Goal: Navigation & Orientation: Go to known website

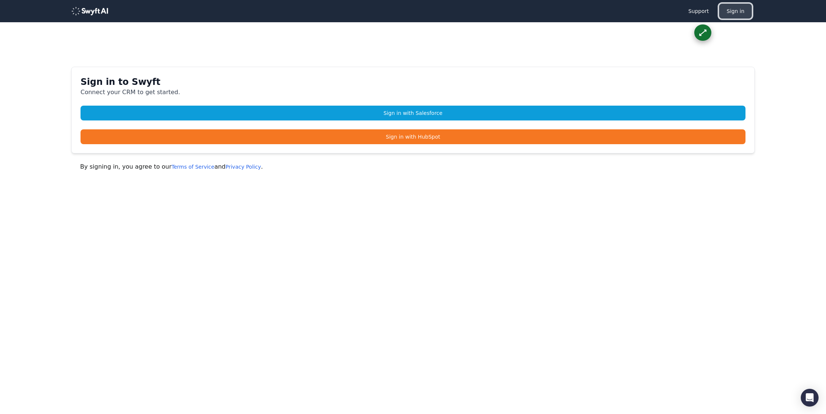
click at [746, 13] on button "Sign in" at bounding box center [735, 11] width 33 height 15
click at [740, 11] on button "Sign in" at bounding box center [735, 11] width 33 height 15
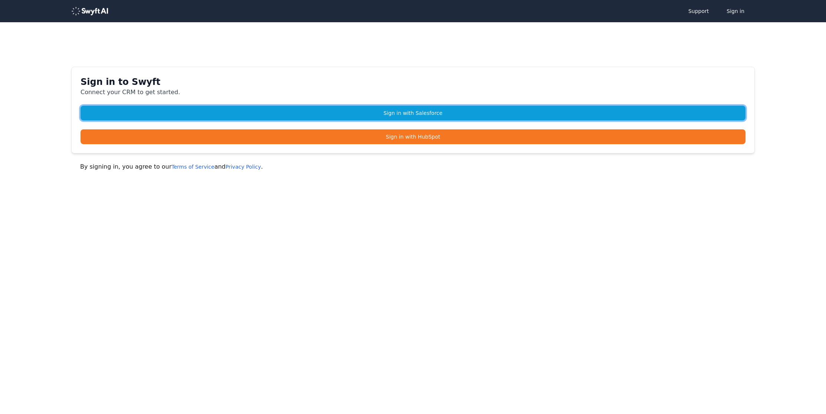
click at [433, 116] on link "Sign in with Salesforce" at bounding box center [412, 113] width 665 height 15
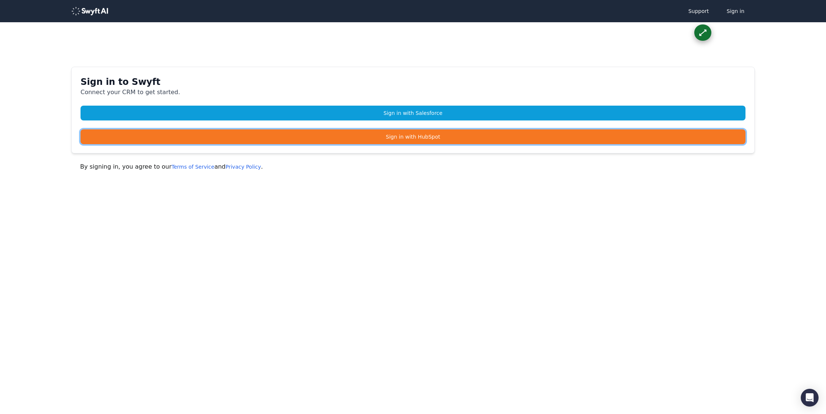
click at [391, 134] on link "Sign in with HubSpot" at bounding box center [412, 136] width 665 height 15
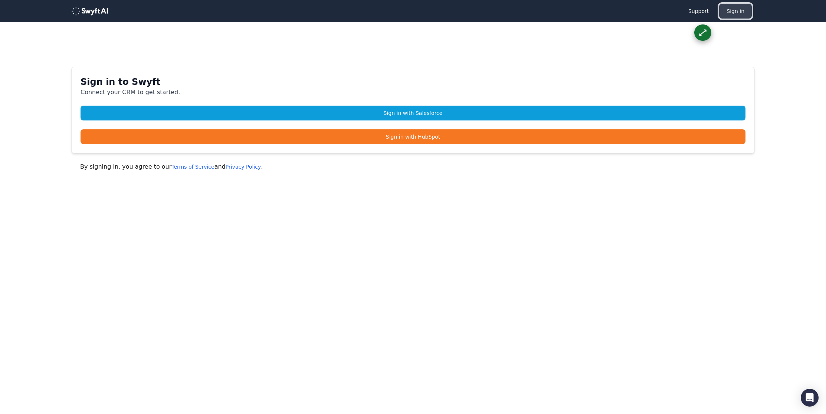
click at [737, 12] on button "Sign in" at bounding box center [735, 11] width 33 height 15
click at [99, 10] on img at bounding box center [89, 11] width 37 height 9
